Goal: Task Accomplishment & Management: Use online tool/utility

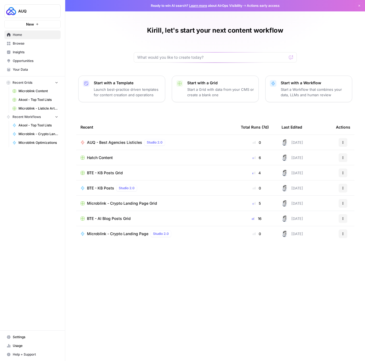
click at [21, 43] on span "Browse" at bounding box center [35, 43] width 45 height 5
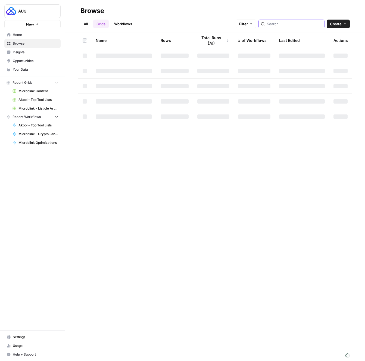
click at [288, 23] on input "search" at bounding box center [294, 23] width 55 height 5
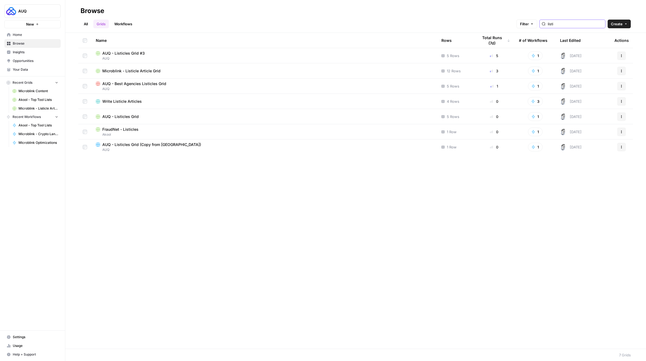
click at [365, 25] on input "listi" at bounding box center [574, 23] width 55 height 5
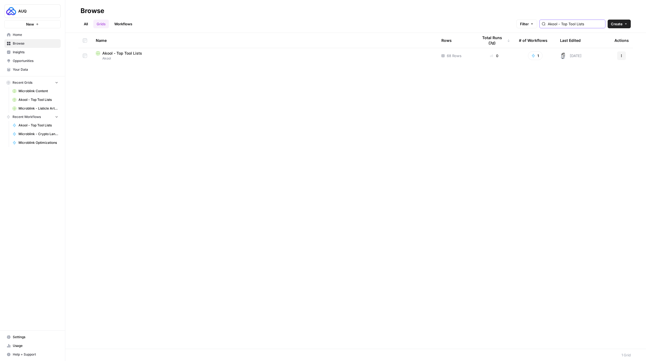
type input "Akool - Top Tool Lists"
click at [131, 27] on link "Workflows" at bounding box center [123, 24] width 24 height 9
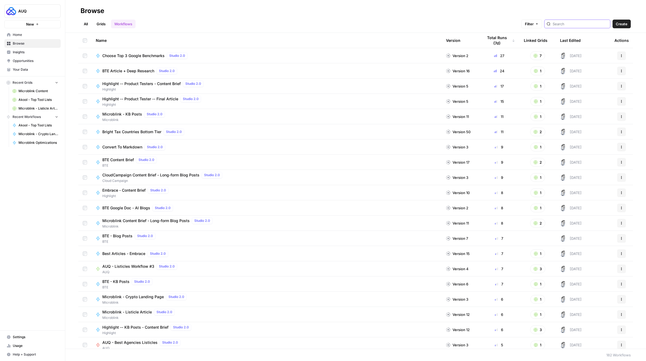
click at [365, 24] on input "search" at bounding box center [579, 23] width 55 height 5
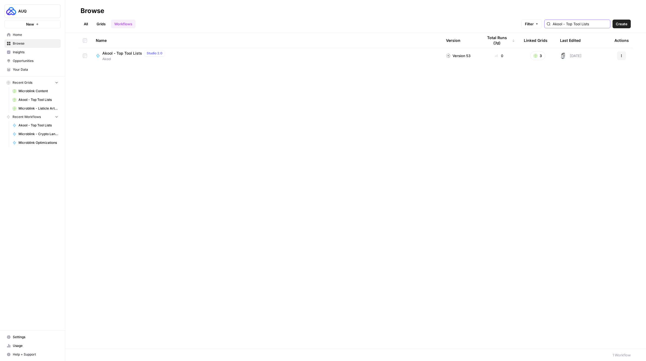
type input "Akool - Top Tool Lists"
click at [365, 55] on icon "button" at bounding box center [620, 55] width 3 height 3
click at [365, 111] on span "Duplicate" at bounding box center [597, 111] width 44 height 5
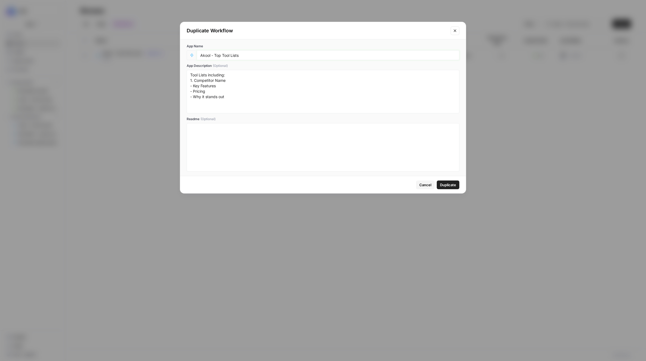
drag, startPoint x: 209, startPoint y: 55, endPoint x: 198, endPoint y: 54, distance: 11.5
click at [198, 54] on div "Akool - Top Tool Lists" at bounding box center [328, 55] width 262 height 10
drag, startPoint x: 249, startPoint y: 57, endPoint x: 221, endPoint y: 54, distance: 28.1
click at [221, 54] on input "FraudNet - Top Tool Lists" at bounding box center [327, 55] width 255 height 5
type input "FraudNet - Listicles"
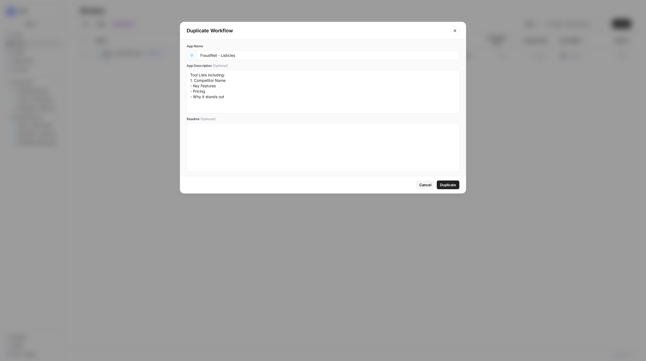
click at [365, 185] on span "Duplicate" at bounding box center [448, 184] width 16 height 5
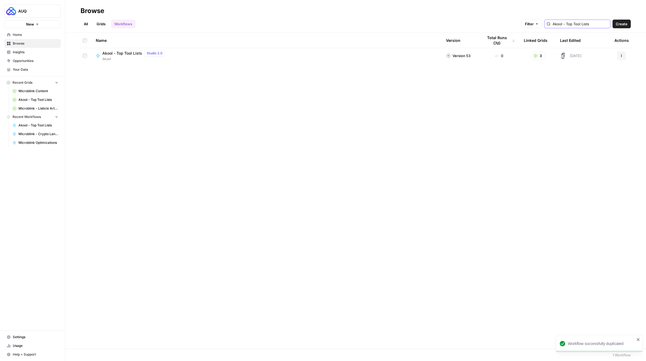
click at [365, 23] on input "Akool - Top Tool Lists" at bounding box center [579, 23] width 55 height 5
type input "Fraud"
click at [365, 53] on button "Actions" at bounding box center [621, 55] width 9 height 9
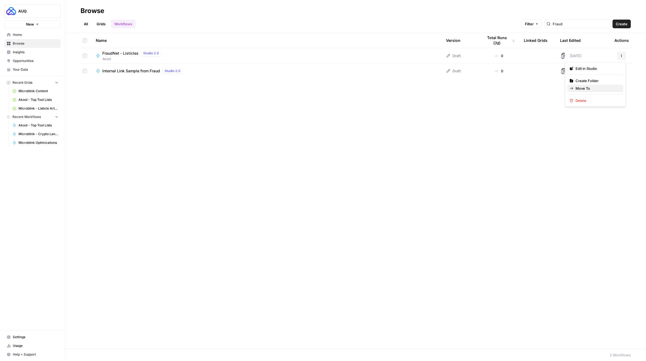
click at [365, 86] on span "Move To" at bounding box center [597, 88] width 44 height 5
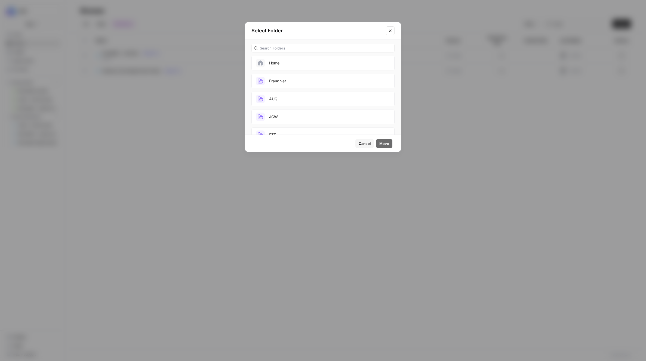
click at [301, 79] on button "FraudNet" at bounding box center [322, 81] width 143 height 15
click at [365, 145] on span "Move" at bounding box center [384, 143] width 10 height 5
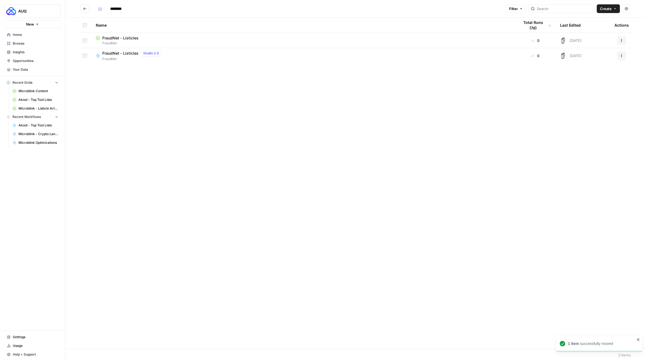
click at [85, 7] on icon "Go back" at bounding box center [85, 9] width 4 height 4
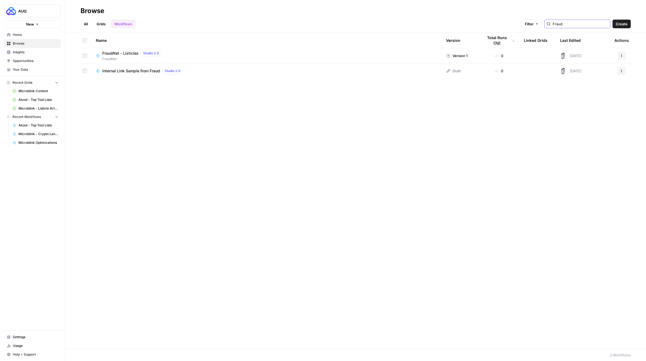
click at [365, 24] on input "Fraud" at bounding box center [579, 23] width 55 height 5
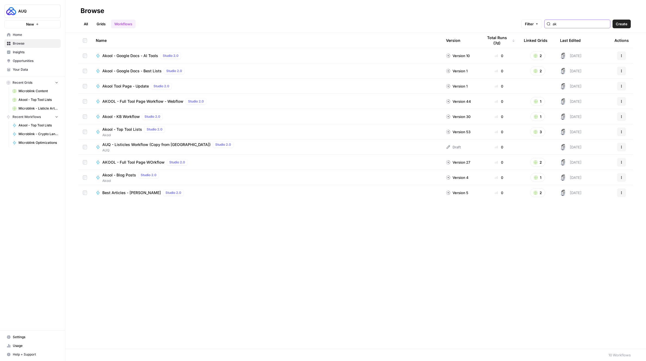
type input "ak"
click at [102, 24] on link "Grids" at bounding box center [101, 24] width 16 height 9
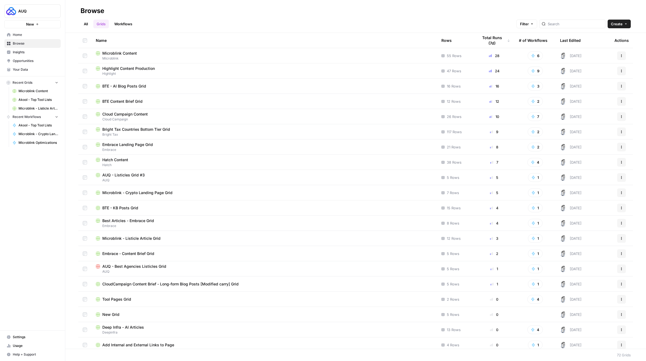
click at [365, 22] on div at bounding box center [572, 24] width 66 height 9
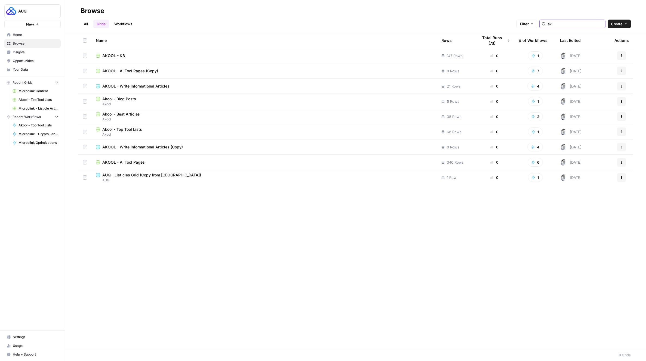
type input "ak"
click at [133, 123] on td "Akool - Best Articles Akool" at bounding box center [263, 116] width 345 height 15
click at [132, 128] on span "Akool - Top Tool Lists" at bounding box center [122, 129] width 40 height 5
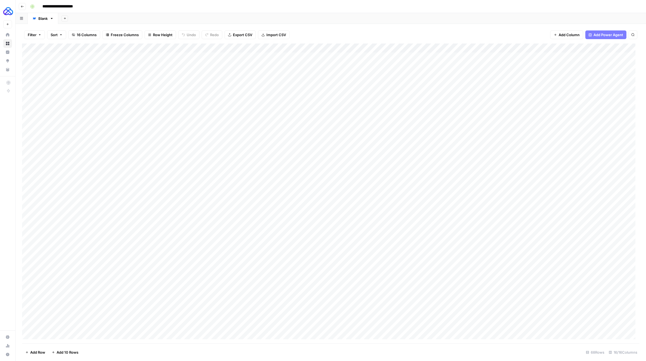
click at [365, 48] on div "Add Column" at bounding box center [330, 194] width 617 height 300
click at [365, 93] on span "Configure Inputs" at bounding box center [471, 93] width 48 height 5
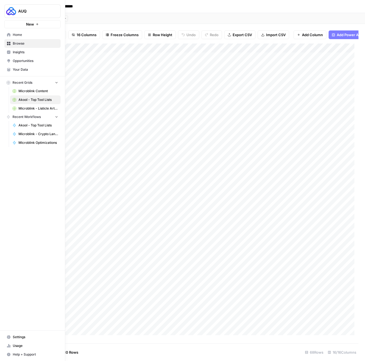
click at [8, 43] on icon at bounding box center [9, 44] width 4 height 4
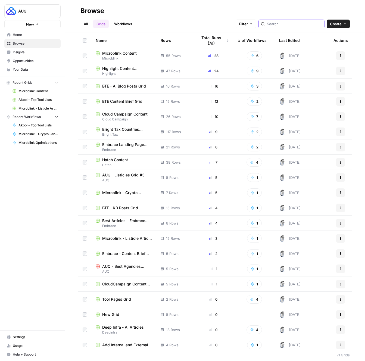
click at [292, 25] on input "search" at bounding box center [294, 23] width 55 height 5
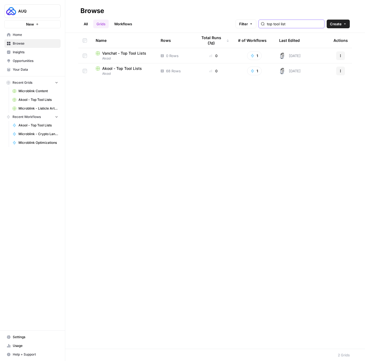
type input "top tool list"
click at [340, 70] on icon "button" at bounding box center [340, 70] width 3 height 3
click at [312, 84] on span "Duplicate" at bounding box center [317, 83] width 44 height 5
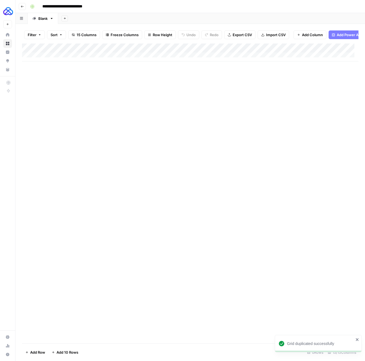
click at [73, 7] on input "**********" at bounding box center [69, 6] width 58 height 9
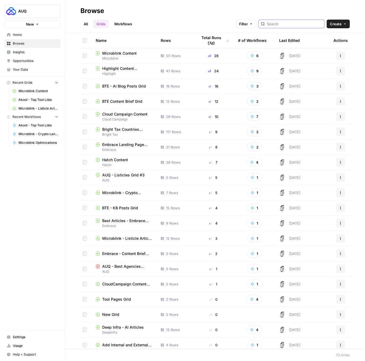
click at [301, 24] on input "search" at bounding box center [294, 23] width 55 height 5
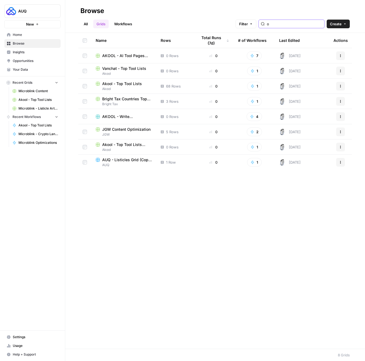
type input "o"
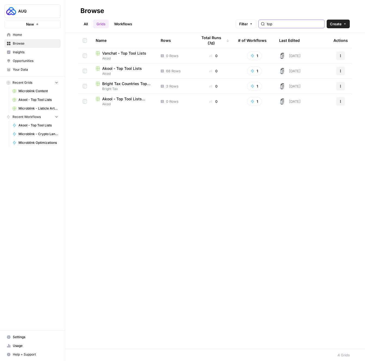
type input "top"
click at [342, 100] on icon "button" at bounding box center [340, 101] width 3 height 3
click at [323, 132] on span "Move To" at bounding box center [317, 133] width 44 height 5
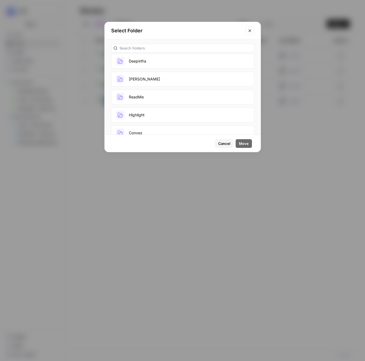
scroll to position [295, 0]
click at [145, 49] on input "text" at bounding box center [186, 47] width 132 height 5
type input "f"
click at [248, 30] on icon "Close modal" at bounding box center [250, 31] width 4 height 4
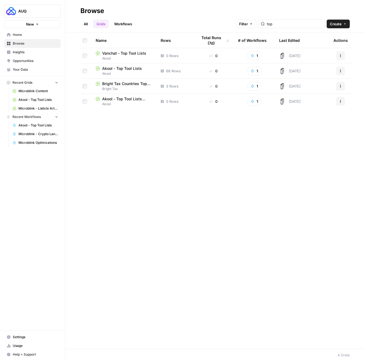
click at [341, 101] on icon "button" at bounding box center [340, 101] width 1 height 1
click at [324, 125] on span "Create Folder" at bounding box center [317, 126] width 44 height 5
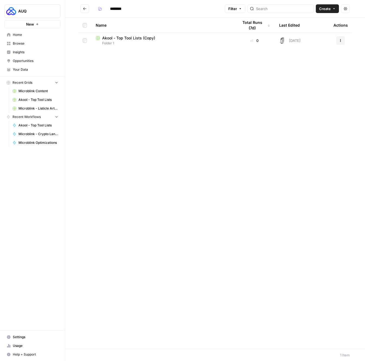
click at [122, 10] on input "********" at bounding box center [123, 8] width 30 height 9
type input "********"
click at [340, 40] on icon "button" at bounding box center [340, 40] width 3 height 3
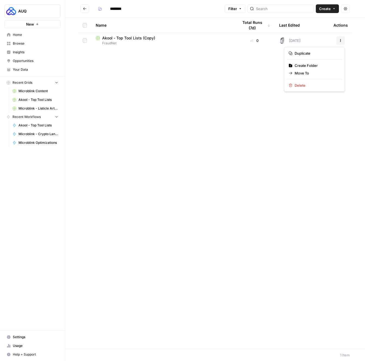
click at [137, 38] on span "Akool - Top Tool Lists (Copy)" at bounding box center [128, 37] width 53 height 5
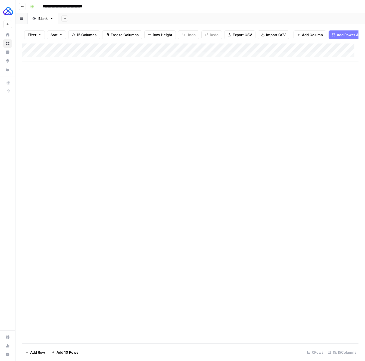
click at [77, 7] on input "**********" at bounding box center [69, 6] width 58 height 9
click at [71, 8] on input "**********" at bounding box center [69, 6] width 58 height 9
drag, startPoint x: 52, startPoint y: 5, endPoint x: 38, endPoint y: 5, distance: 14.2
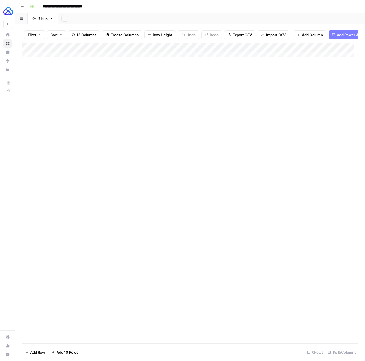
click at [38, 5] on div "**********" at bounding box center [194, 6] width 332 height 9
drag, startPoint x: 104, startPoint y: 6, endPoint x: 63, endPoint y: 6, distance: 40.5
click at [63, 6] on input "**********" at bounding box center [72, 6] width 64 height 9
type input "**********"
click at [130, 77] on div "Add Column" at bounding box center [190, 194] width 337 height 300
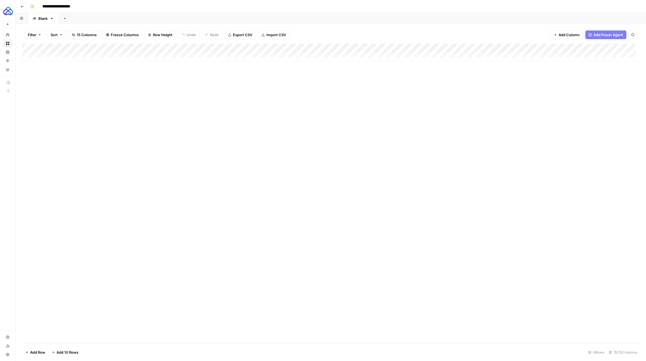
click at [365, 49] on div "Add Column" at bounding box center [330, 53] width 617 height 18
click at [365, 97] on div "Add Column" at bounding box center [330, 194] width 617 height 300
click at [365, 48] on div "Add Column" at bounding box center [330, 53] width 617 height 18
click at [365, 59] on input "Akool - Top Tool Lists" at bounding box center [468, 60] width 55 height 5
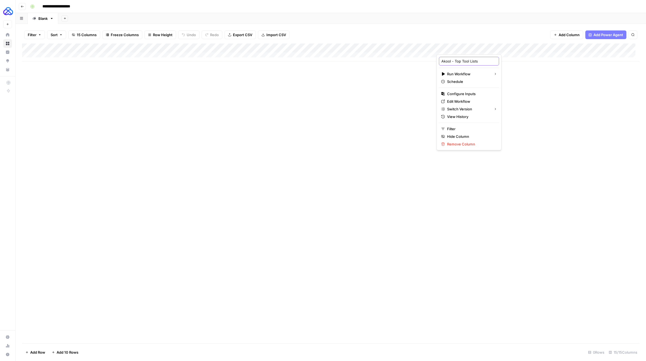
click at [365, 59] on input "Akool - Top Tool Lists" at bounding box center [468, 60] width 55 height 5
click at [365, 33] on span "Add Column" at bounding box center [568, 34] width 21 height 5
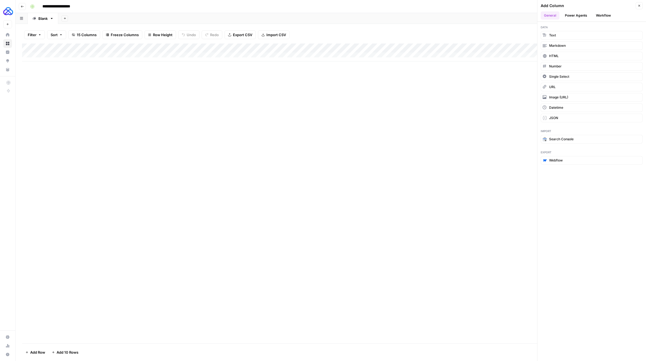
click at [365, 16] on button "Workflow" at bounding box center [602, 15] width 21 height 8
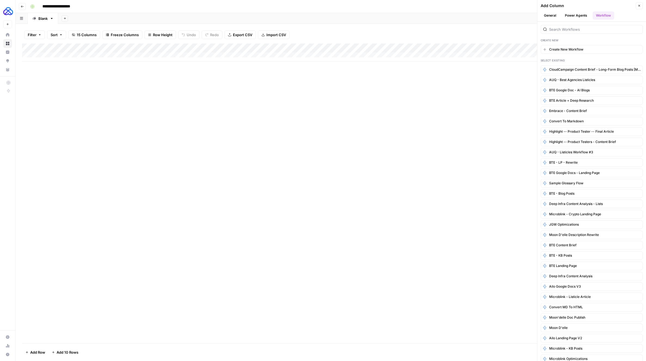
click at [365, 35] on div "Create New Create New Workflow Select Existing CloudCampaign Content Brief - Lo…" at bounding box center [591, 191] width 109 height 339
click at [365, 30] on input "search" at bounding box center [594, 29] width 91 height 5
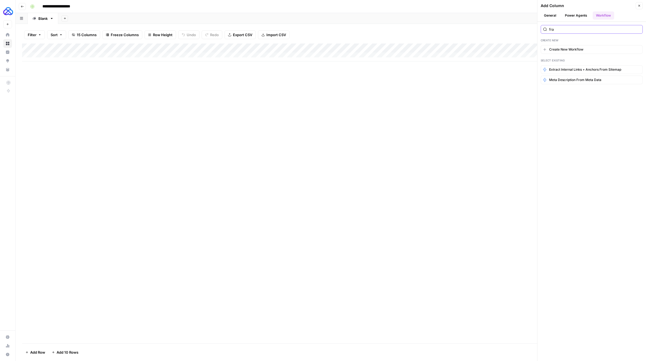
type input "frad"
drag, startPoint x: 635, startPoint y: 28, endPoint x: 638, endPoint y: 24, distance: 4.3
click at [365, 28] on input "frad" at bounding box center [594, 29] width 91 height 5
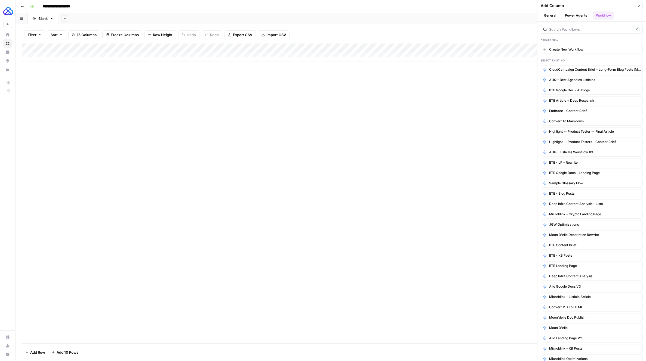
click at [365, 7] on button "Close" at bounding box center [638, 5] width 7 height 7
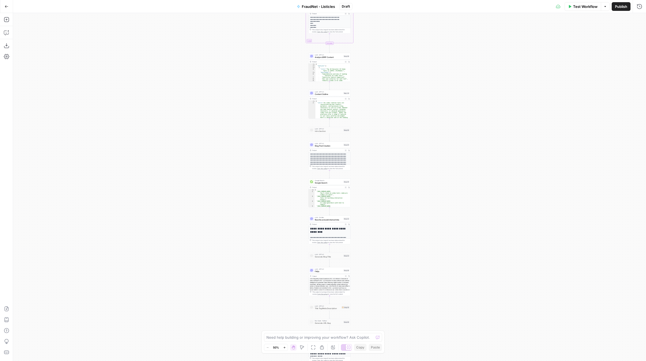
click at [618, 5] on span "Publish" at bounding box center [621, 6] width 12 height 5
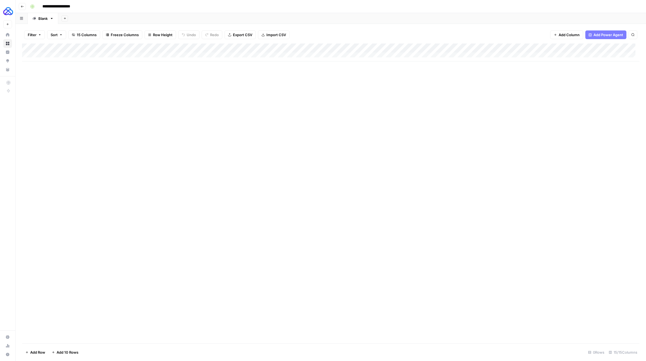
click at [566, 37] on span "Add Column" at bounding box center [568, 34] width 21 height 5
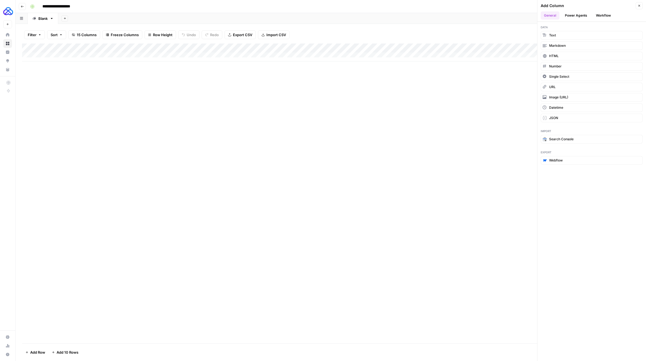
click at [600, 16] on button "Workflow" at bounding box center [602, 15] width 21 height 8
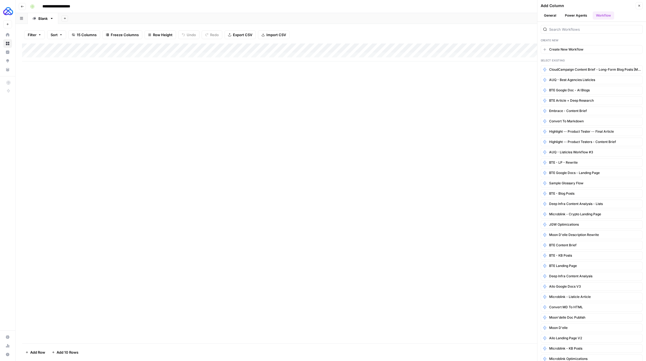
click at [566, 32] on div at bounding box center [591, 29] width 102 height 9
click at [566, 29] on input "search" at bounding box center [594, 29] width 91 height 5
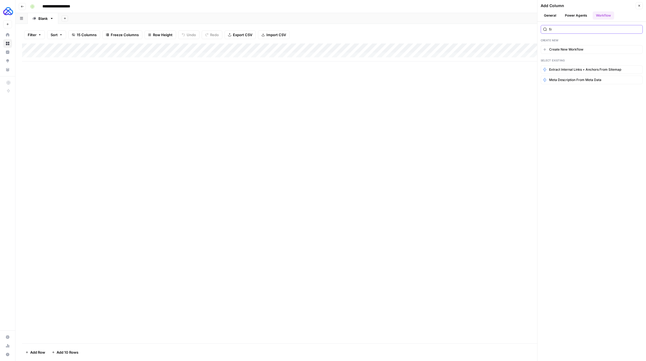
type input "fr"
click at [636, 29] on input "fr" at bounding box center [594, 29] width 91 height 5
type input "fra"
click at [576, 68] on span "FraudNet - Listicles" at bounding box center [564, 69] width 30 height 5
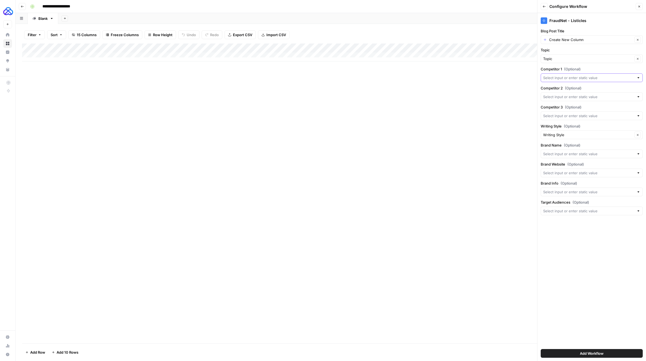
click at [569, 78] on input "Competitor 1 (Optional)" at bounding box center [588, 77] width 91 height 5
click at [558, 114] on span "Topic" at bounding box center [590, 115] width 91 height 5
type input "Topic"
click at [570, 77] on input "Competitor 1 (Optional)" at bounding box center [587, 77] width 89 height 5
type input "Topic"
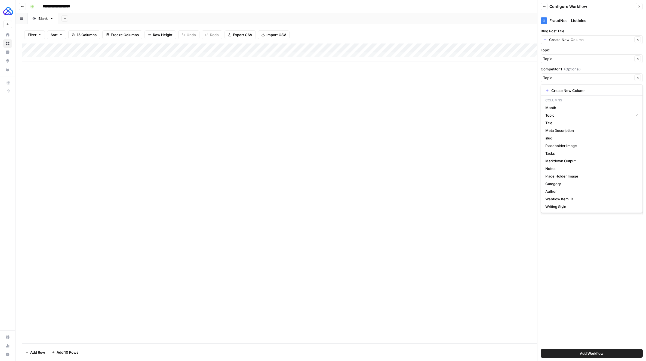
click at [463, 190] on div "Add Column" at bounding box center [330, 194] width 617 height 300
click at [587, 211] on input "Target Audiences (Optional)" at bounding box center [588, 210] width 91 height 5
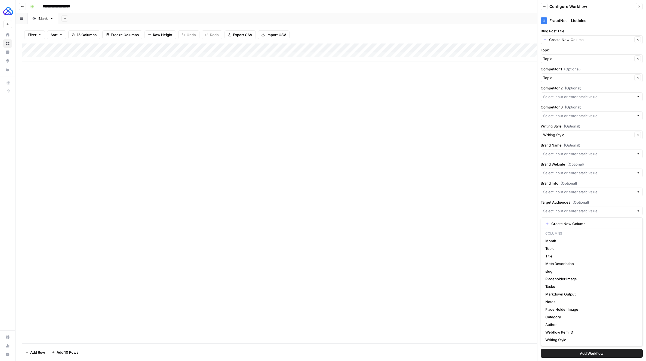
click at [423, 214] on div "Add Column" at bounding box center [330, 194] width 617 height 300
click at [588, 80] on input "Competitor 1 (Optional)" at bounding box center [587, 77] width 89 height 5
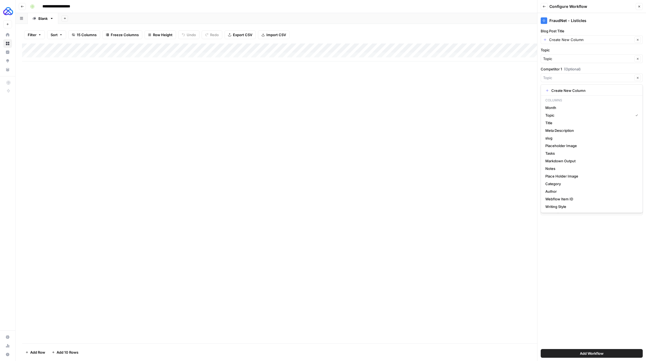
type input "Topic"
click at [520, 72] on div "Add Column" at bounding box center [330, 194] width 617 height 300
click at [585, 173] on input "Brand Website (Optional)" at bounding box center [588, 172] width 91 height 5
click at [42, 18] on div "Blank" at bounding box center [42, 18] width 9 height 5
click at [42, 18] on input "*****" at bounding box center [43, 18] width 10 height 7
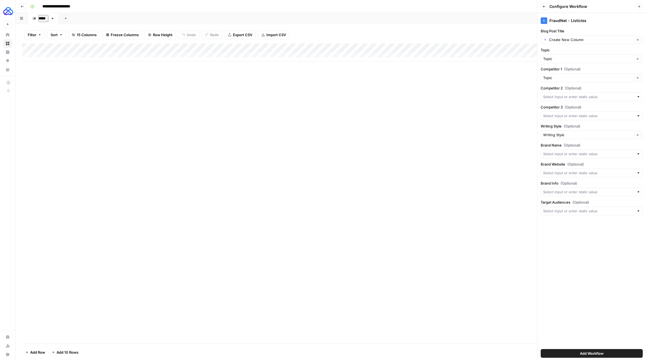
click at [42, 18] on input "*****" at bounding box center [43, 18] width 10 height 7
type input "**********"
click at [151, 124] on div "Add Column" at bounding box center [330, 194] width 617 height 300
click at [114, 62] on div "Add Column" at bounding box center [330, 194] width 617 height 300
drag, startPoint x: 113, startPoint y: 62, endPoint x: 34, endPoint y: 48, distance: 80.2
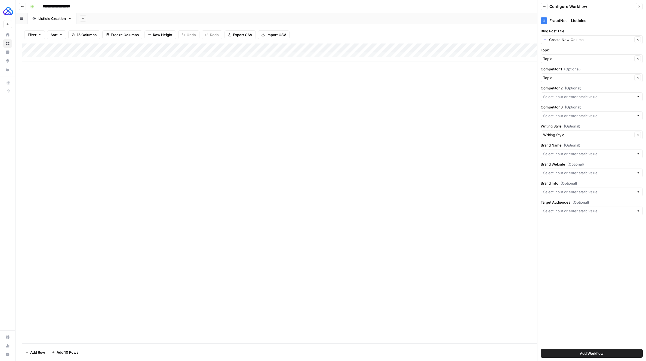
click at [61, 57] on div "Add Column" at bounding box center [330, 194] width 617 height 300
click at [32, 47] on div "Add Column" at bounding box center [330, 53] width 617 height 18
click at [64, 54] on div "Add Column" at bounding box center [330, 53] width 617 height 18
click at [59, 65] on div "Add Column" at bounding box center [330, 57] width 617 height 27
click at [58, 74] on div "Add Column" at bounding box center [330, 62] width 617 height 36
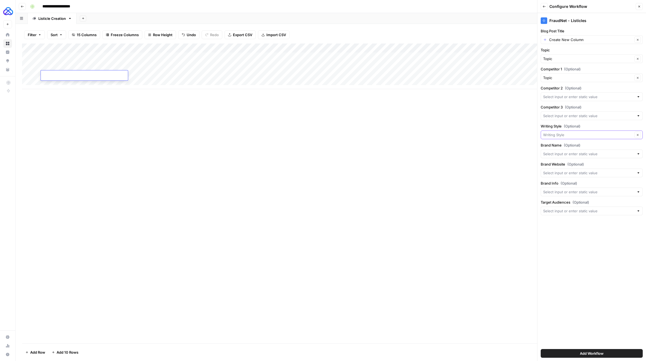
click at [569, 133] on input "Writing Style (Optional)" at bounding box center [587, 134] width 89 height 5
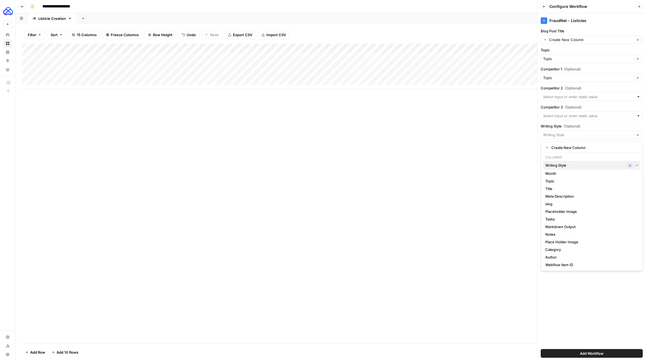
click at [548, 166] on span "Writing Style" at bounding box center [584, 165] width 79 height 5
type input "Writing Style"
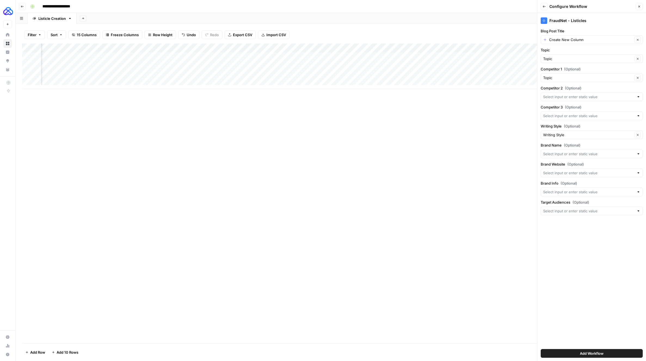
scroll to position [0, 507]
click at [571, 155] on input "Brand Name (Optional)" at bounding box center [588, 153] width 91 height 5
click at [508, 285] on div "Add Column" at bounding box center [330, 194] width 617 height 300
click at [564, 212] on input "Target Audiences (Optional)" at bounding box center [588, 210] width 91 height 5
click at [638, 76] on icon "button" at bounding box center [637, 77] width 3 height 3
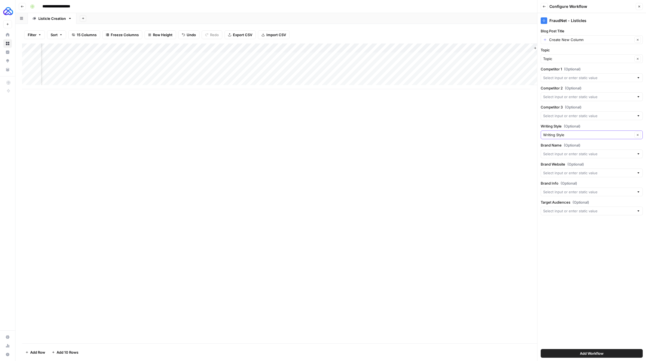
click at [637, 135] on icon "button" at bounding box center [637, 135] width 3 height 3
click at [596, 39] on input "Blog Post Title" at bounding box center [590, 39] width 83 height 5
click at [565, 86] on span "Topic" at bounding box center [590, 85] width 91 height 5
type input "Topic"
click at [590, 128] on label "Writing Style (Optional)" at bounding box center [591, 125] width 102 height 5
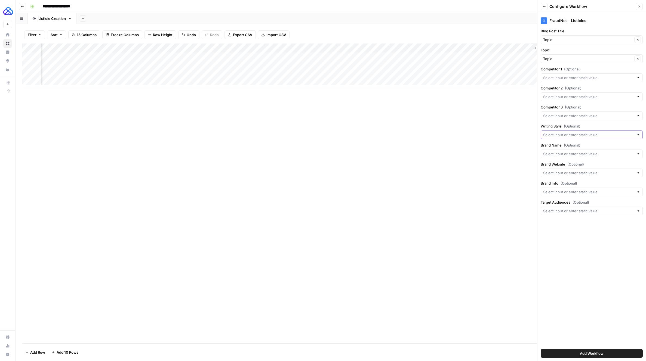
click at [590, 132] on input "Writing Style (Optional)" at bounding box center [588, 134] width 91 height 5
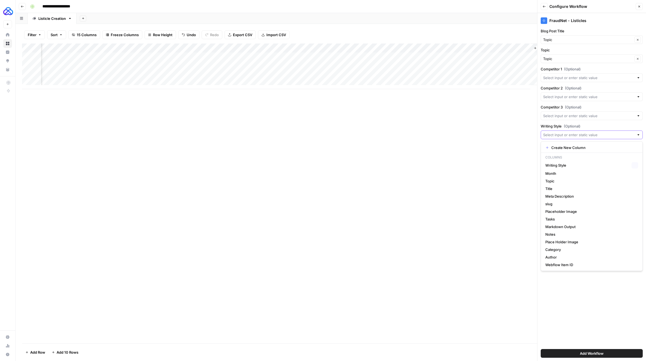
click at [590, 134] on input "Writing Style (Optional)" at bounding box center [588, 134] width 91 height 5
click at [569, 160] on p "Columns" at bounding box center [591, 157] width 97 height 7
click at [568, 164] on span "Writing Style" at bounding box center [587, 165] width 84 height 5
type input "Writing Style"
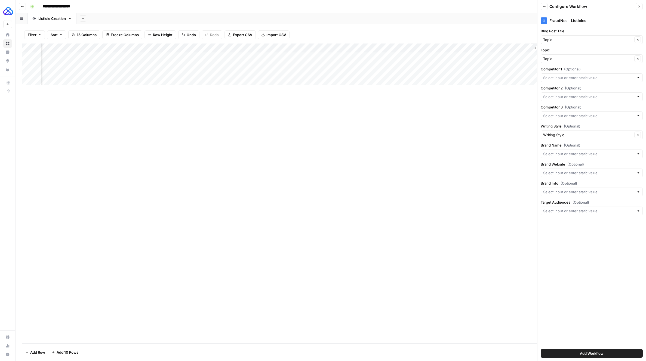
click at [592, 356] on span "Add Workflow" at bounding box center [591, 353] width 24 height 5
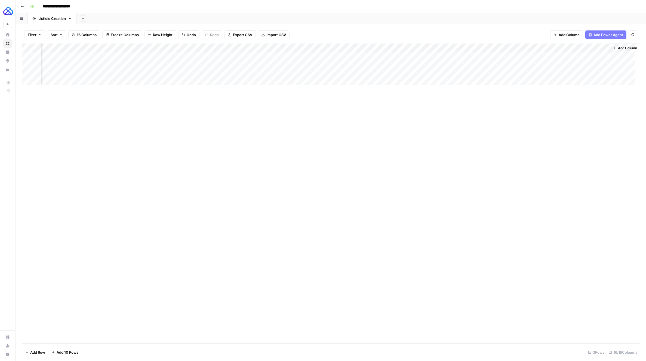
scroll to position [0, 488]
click at [585, 46] on div "Add Column" at bounding box center [330, 67] width 617 height 46
drag, startPoint x: 583, startPoint y: 48, endPoint x: 497, endPoint y: 45, distance: 86.0
click at [497, 45] on body "**********" at bounding box center [323, 180] width 646 height 361
click at [575, 141] on span "Remove Column" at bounding box center [580, 143] width 48 height 5
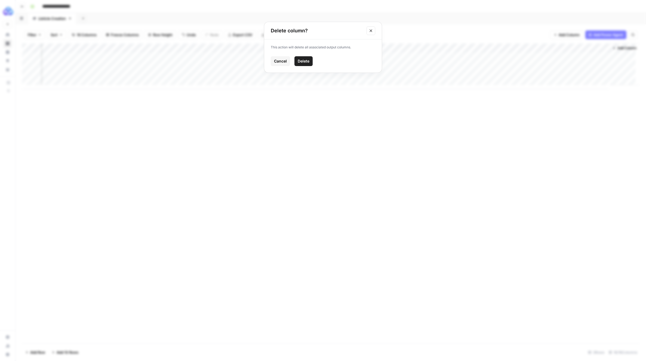
click at [281, 60] on span "Cancel" at bounding box center [280, 60] width 13 height 5
click at [287, 48] on div "Add Column" at bounding box center [330, 67] width 617 height 46
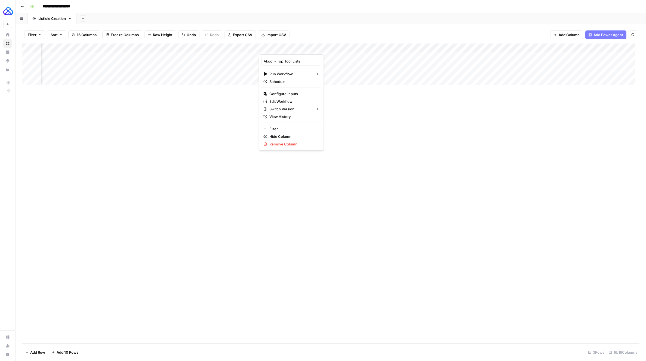
click at [575, 33] on span "Add Column" at bounding box center [568, 34] width 21 height 5
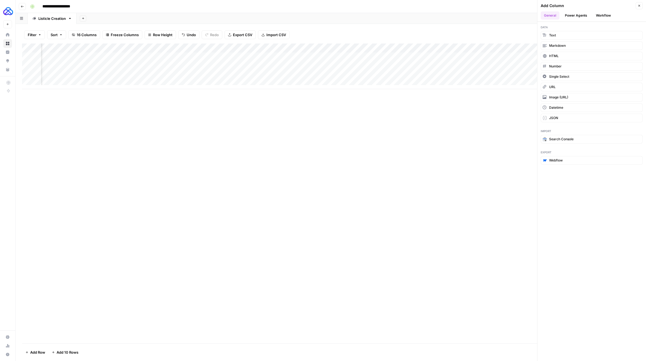
click at [603, 16] on button "Workflow" at bounding box center [602, 15] width 21 height 8
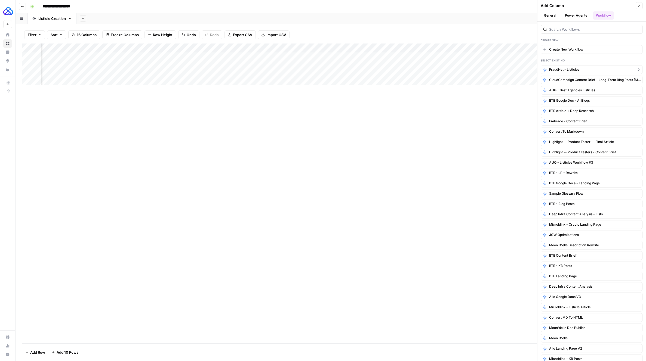
click at [578, 68] on span "FraudNet - Listicles" at bounding box center [564, 69] width 30 height 5
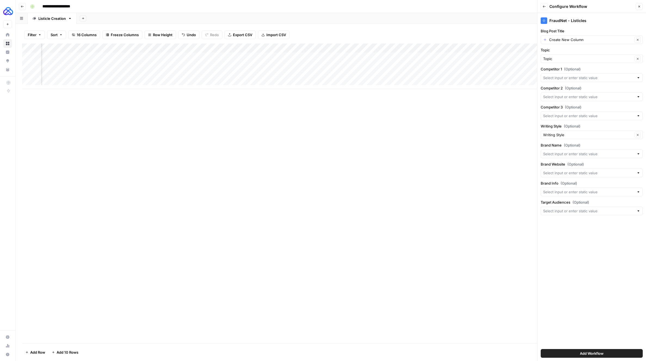
click at [494, 178] on div "Add Column" at bounding box center [330, 194] width 617 height 300
click at [588, 353] on span "Add Workflow" at bounding box center [591, 353] width 24 height 5
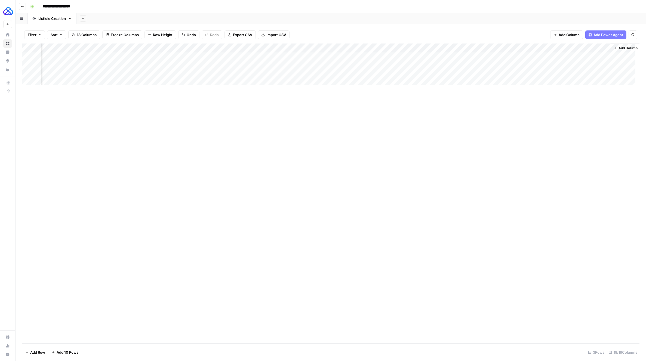
scroll to position [0, 630]
click at [593, 49] on div "Add Column" at bounding box center [330, 67] width 617 height 46
click at [566, 146] on span "Remove Column" at bounding box center [575, 143] width 48 height 5
click at [373, 29] on button "Close modal" at bounding box center [370, 30] width 9 height 9
click at [590, 48] on div "Add Column" at bounding box center [330, 67] width 617 height 46
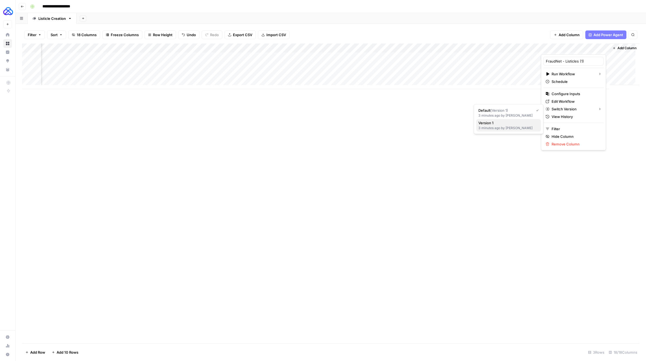
click at [507, 125] on span "Version 1" at bounding box center [507, 122] width 58 height 5
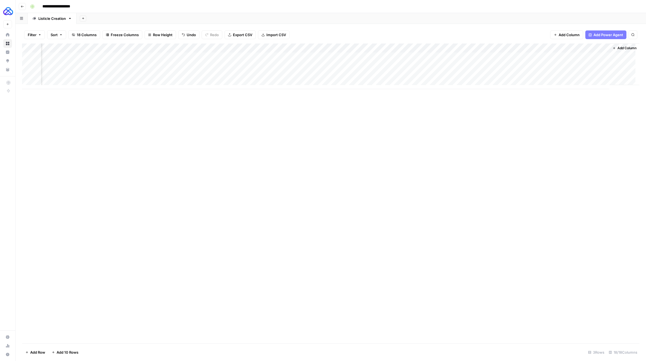
click at [592, 48] on div "Add Column" at bounding box center [330, 67] width 617 height 46
click at [569, 117] on span "View History" at bounding box center [575, 116] width 48 height 5
